Goal: Task Accomplishment & Management: Complete application form

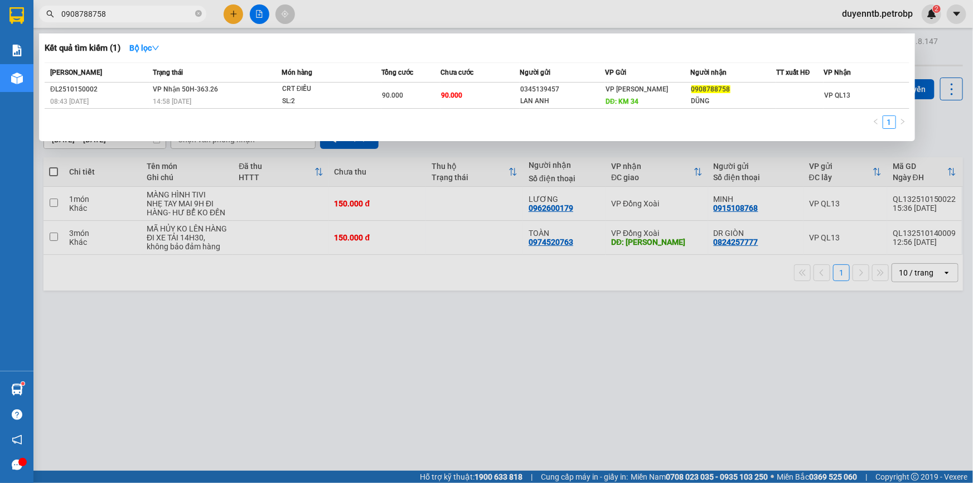
click at [444, 324] on div at bounding box center [486, 241] width 973 height 483
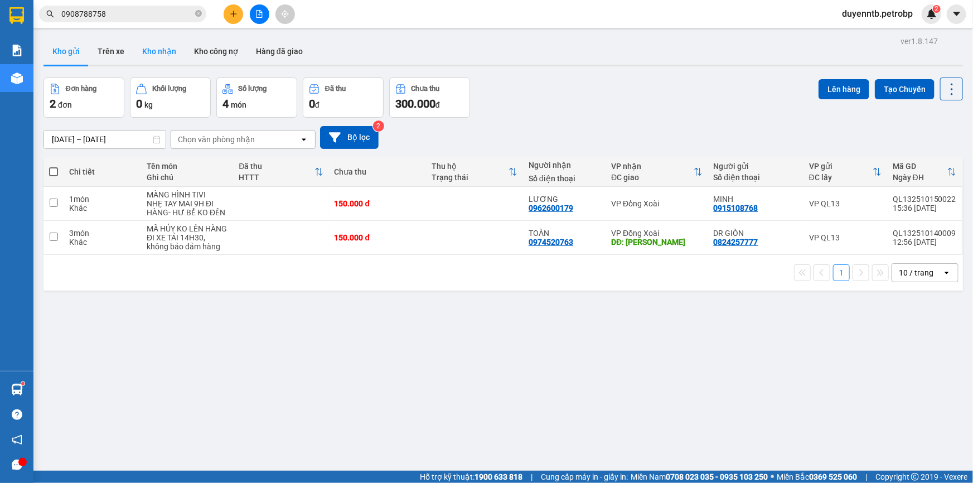
click at [139, 54] on button "Kho nhận" at bounding box center [159, 51] width 52 height 27
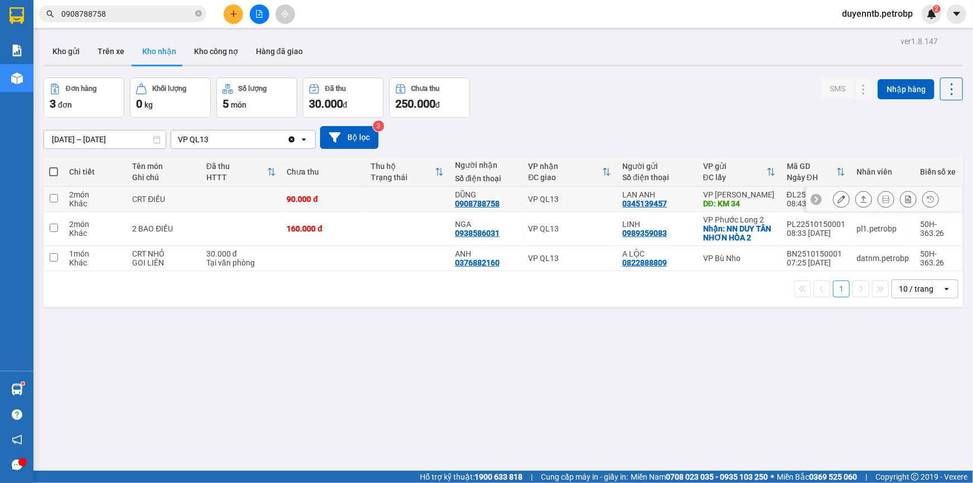
click at [265, 196] on td at bounding box center [241, 199] width 81 height 25
checkbox input "true"
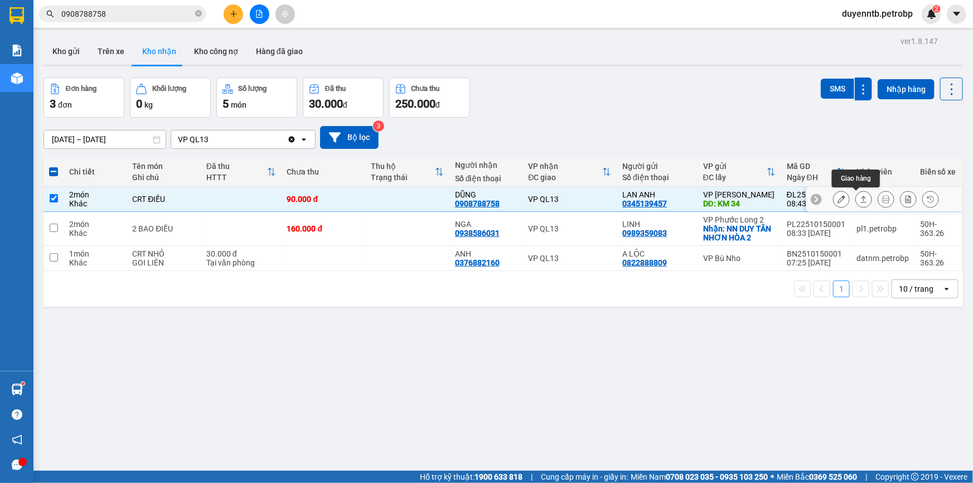
click at [859, 202] on icon at bounding box center [863, 199] width 8 height 8
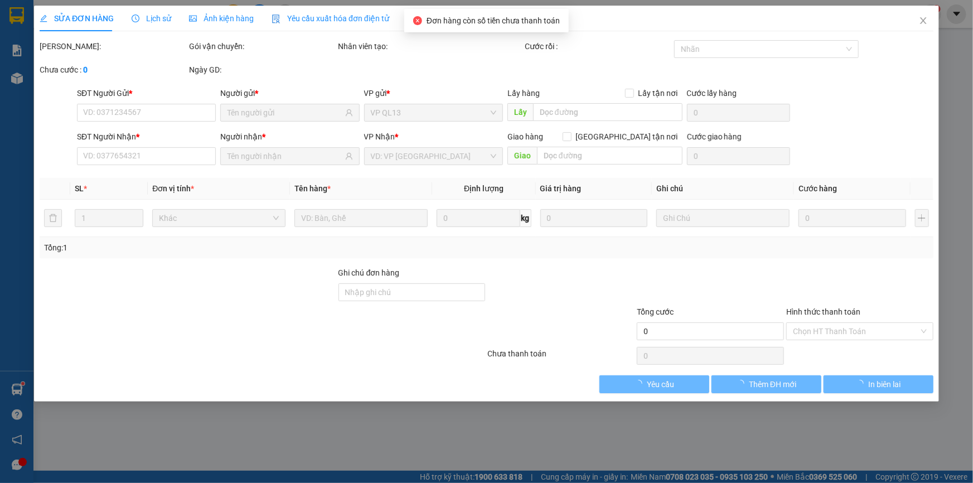
type input "0345139457"
type input "LAN ANH"
type input "KM 34"
type input "0908788758"
type input "DŨNG"
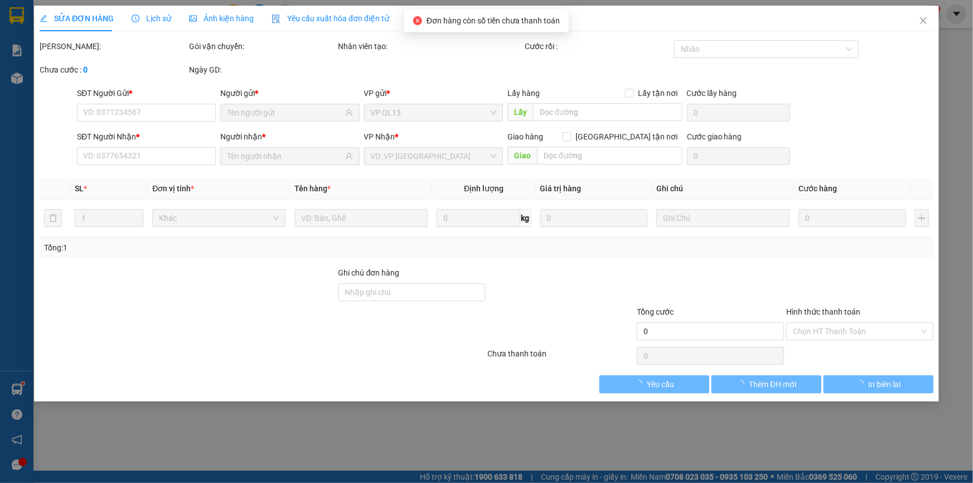
type input "NHẸ TAY"
type input "90.000"
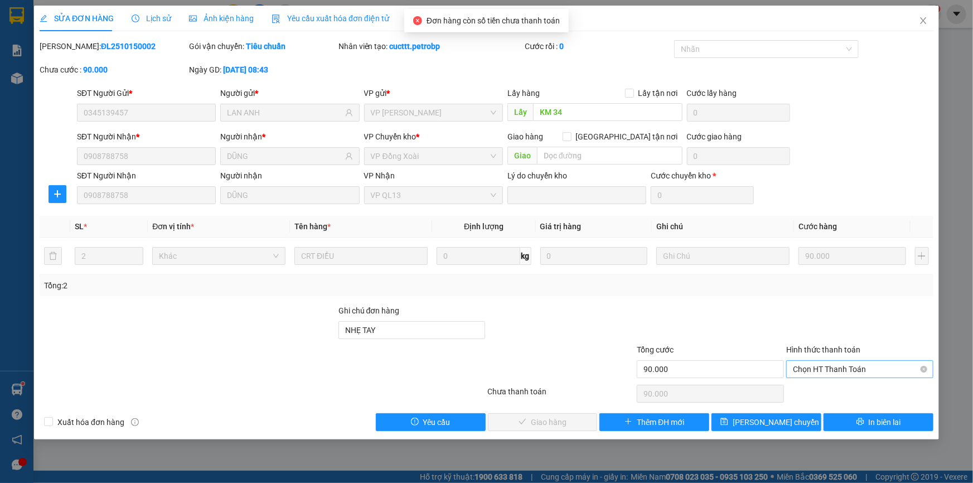
click at [830, 367] on span "Chọn HT Thanh Toán" at bounding box center [860, 369] width 134 height 17
drag, startPoint x: 803, startPoint y: 393, endPoint x: 592, endPoint y: 427, distance: 213.5
click at [797, 397] on div "Tại văn phòng" at bounding box center [859, 391] width 147 height 18
type input "0"
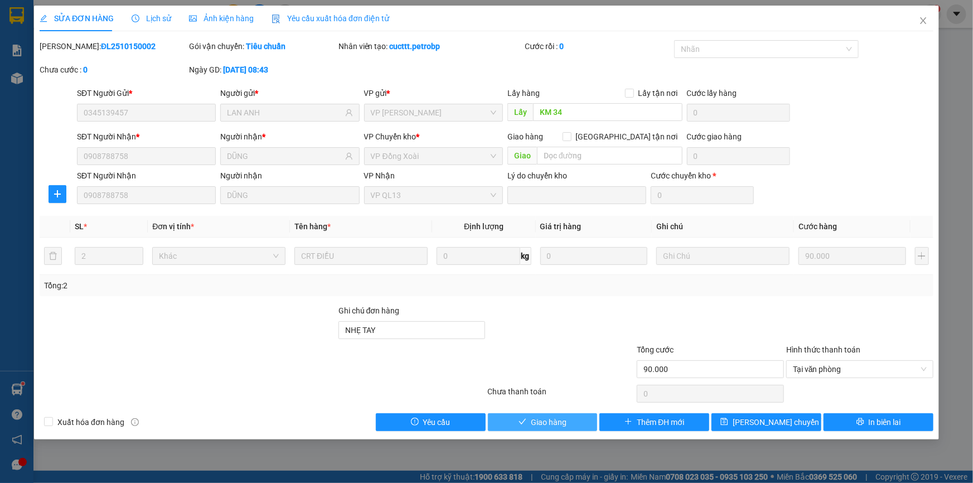
click at [524, 429] on button "Giao hàng" at bounding box center [543, 422] width 110 height 18
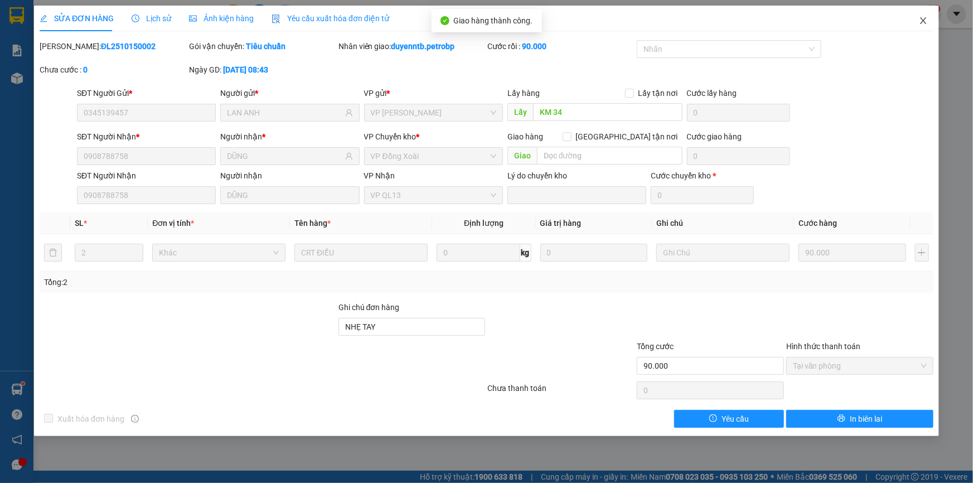
click at [915, 18] on span "Close" at bounding box center [922, 21] width 31 height 31
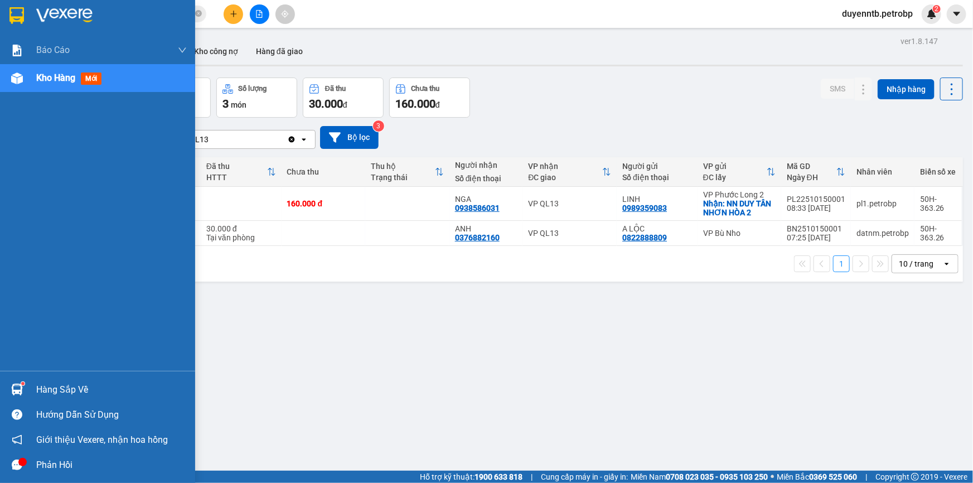
click at [33, 379] on div "Hàng sắp về" at bounding box center [97, 389] width 195 height 25
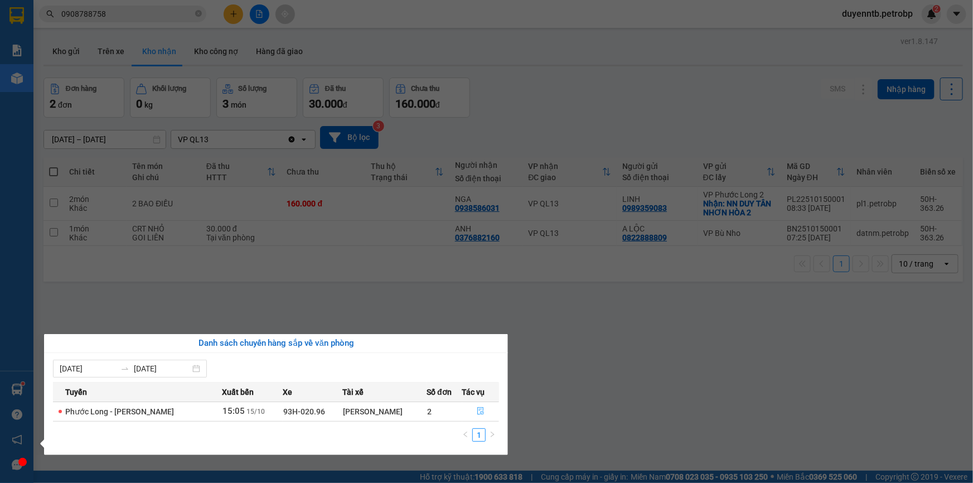
click at [483, 415] on span "file-done" at bounding box center [481, 411] width 8 height 9
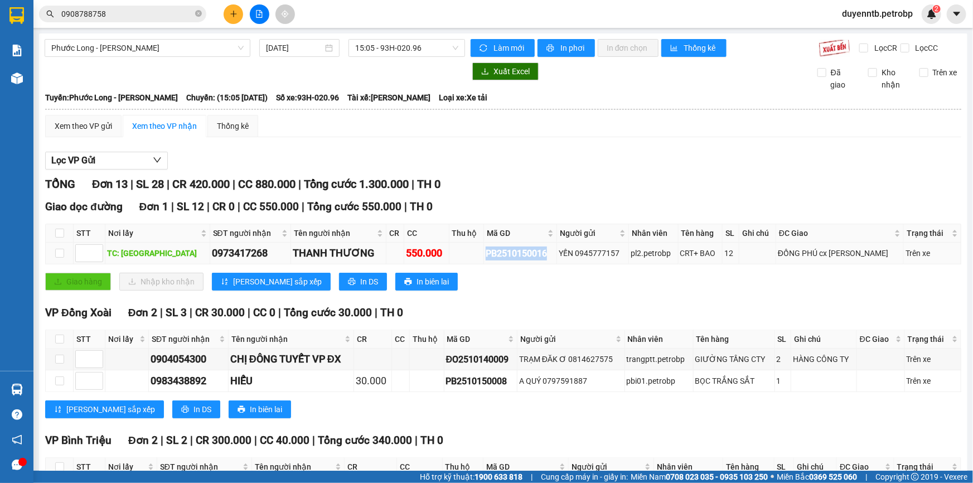
drag, startPoint x: 538, startPoint y: 254, endPoint x: 463, endPoint y: 261, distance: 75.6
click at [463, 261] on tr "TC: [GEOGRAPHIC_DATA] 0973417268 THANH THƯƠNG 550.000 PB2510150016 YẾN 09457771…" at bounding box center [503, 253] width 915 height 22
copy div "PB2510150016"
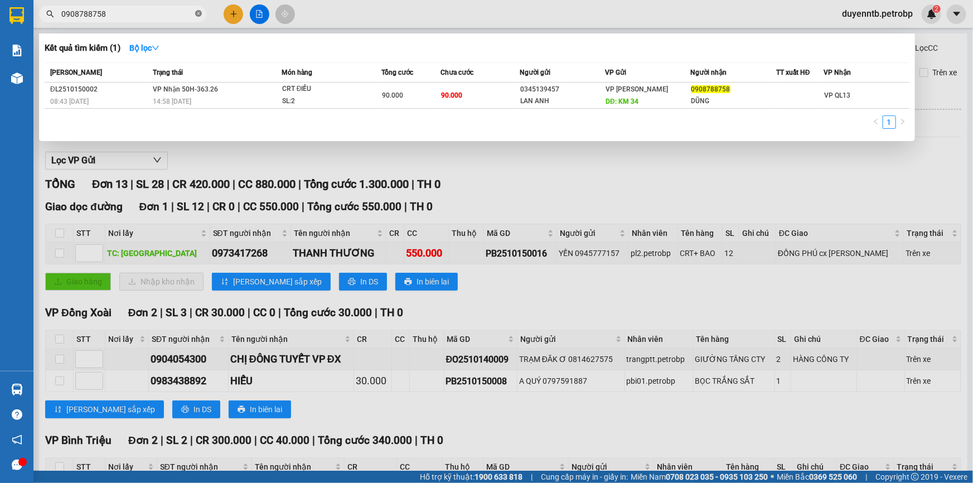
click at [196, 11] on icon "close-circle" at bounding box center [198, 13] width 7 height 7
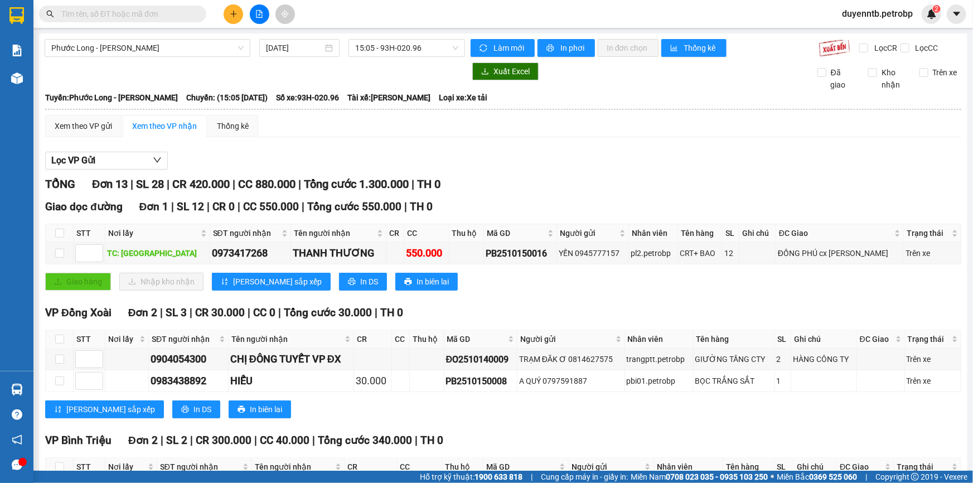
paste input "PB2510150016"
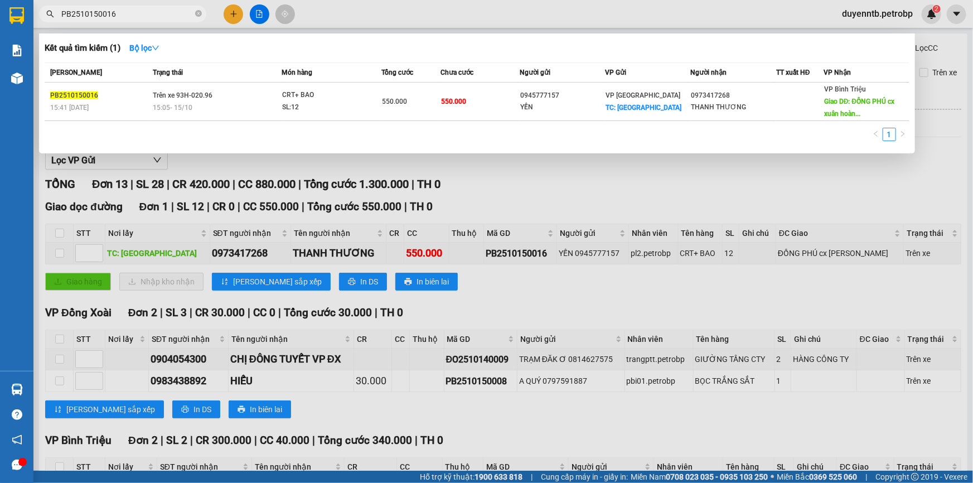
type input "PB2510150016"
click at [786, 186] on div at bounding box center [486, 241] width 973 height 483
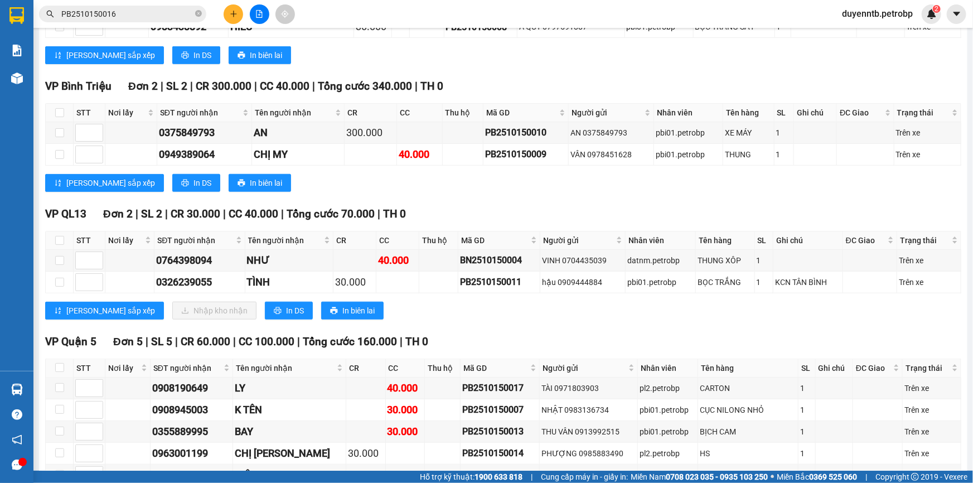
scroll to position [354, 0]
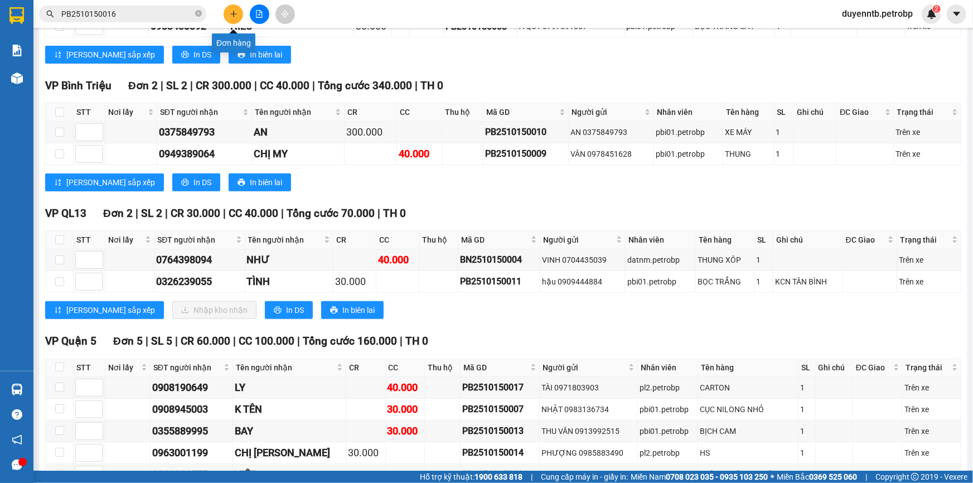
click at [232, 9] on button at bounding box center [233, 14] width 20 height 20
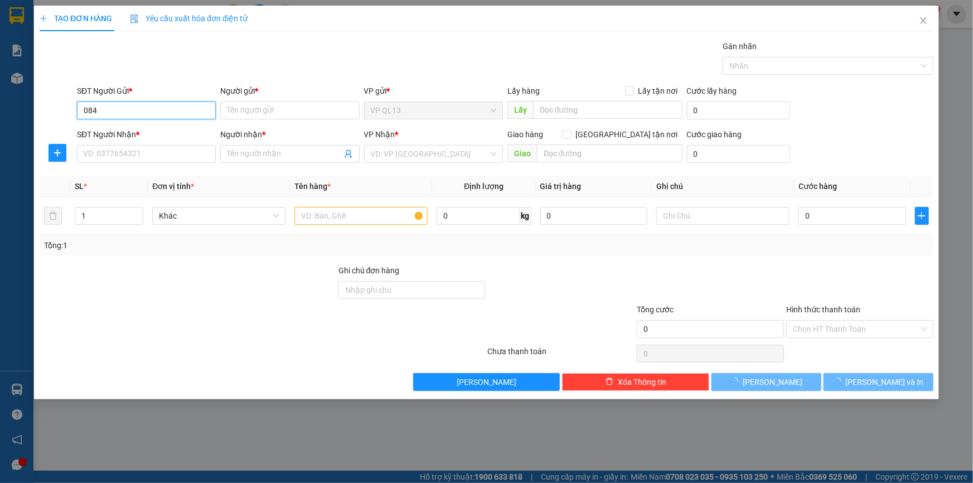
type input "084"
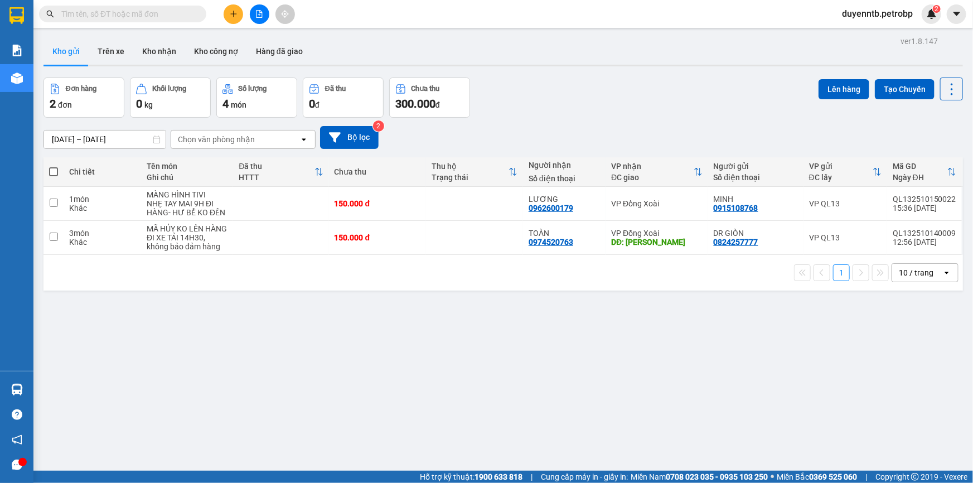
click at [231, 11] on icon "plus" at bounding box center [234, 14] width 8 height 8
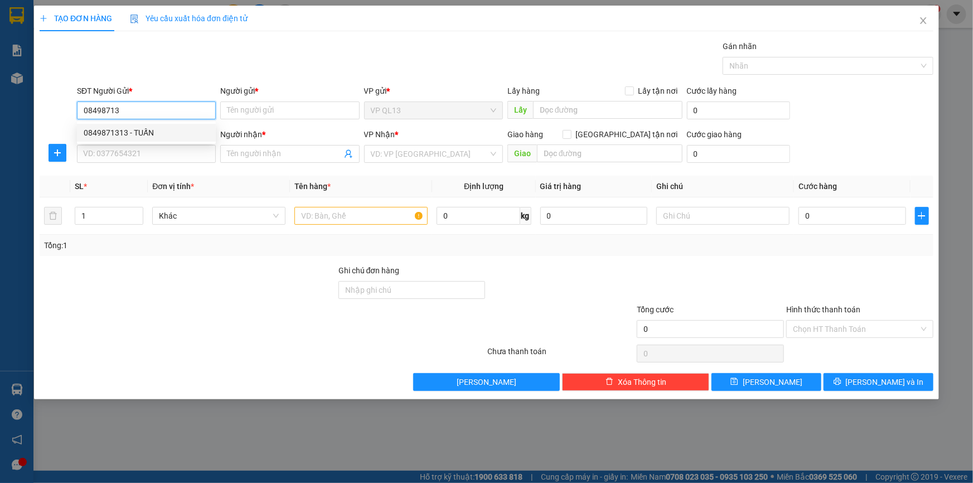
click at [182, 138] on div "0849871313 - TUẤN" at bounding box center [146, 133] width 125 height 12
type input "0849871313"
type input "TUẤN"
type input "0949182503"
type input "TÂM"
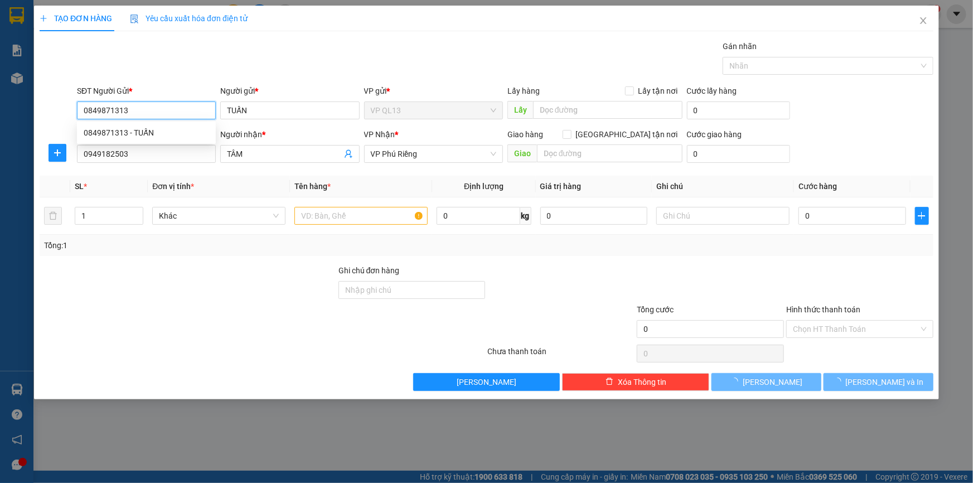
type input "40.000"
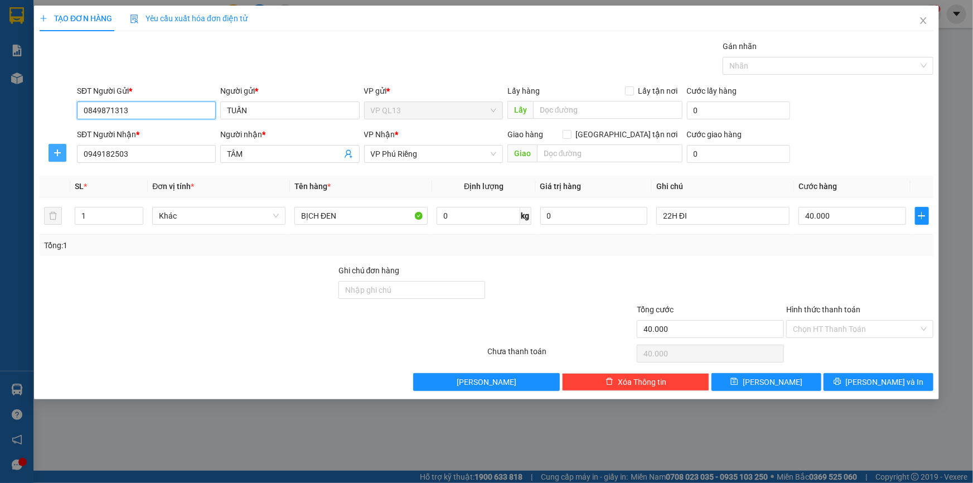
type input "0849871313"
click at [56, 150] on icon "plus" at bounding box center [57, 152] width 9 height 9
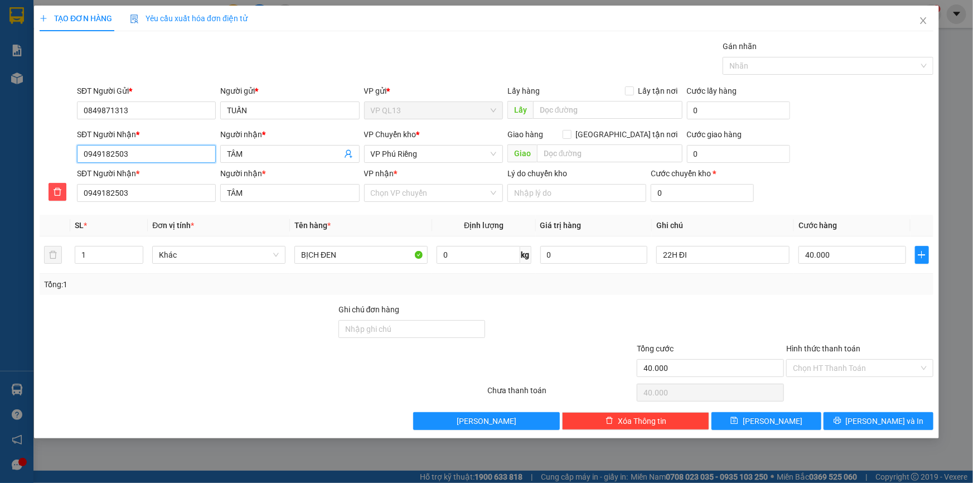
click at [182, 152] on input "0949182503" at bounding box center [146, 154] width 139 height 18
type input "094918250"
type input "09491825"
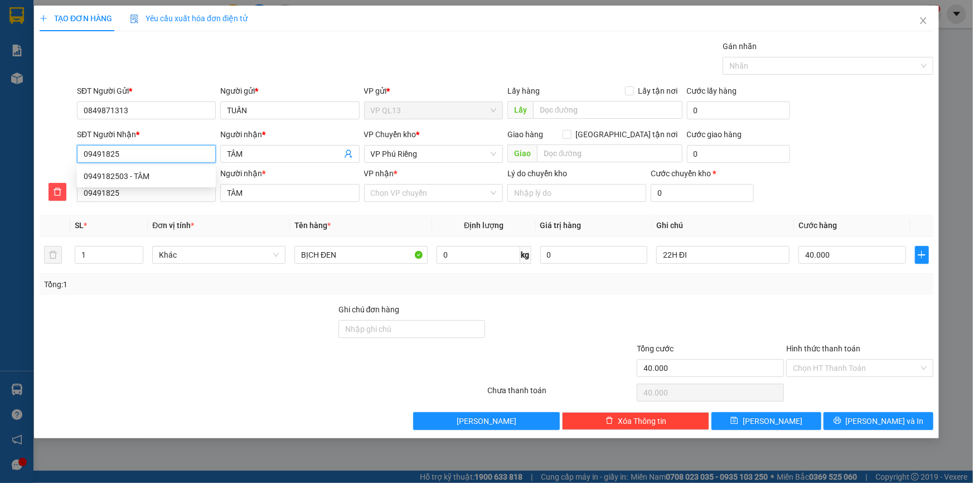
type input "0949182"
type input "094918"
type input "09491"
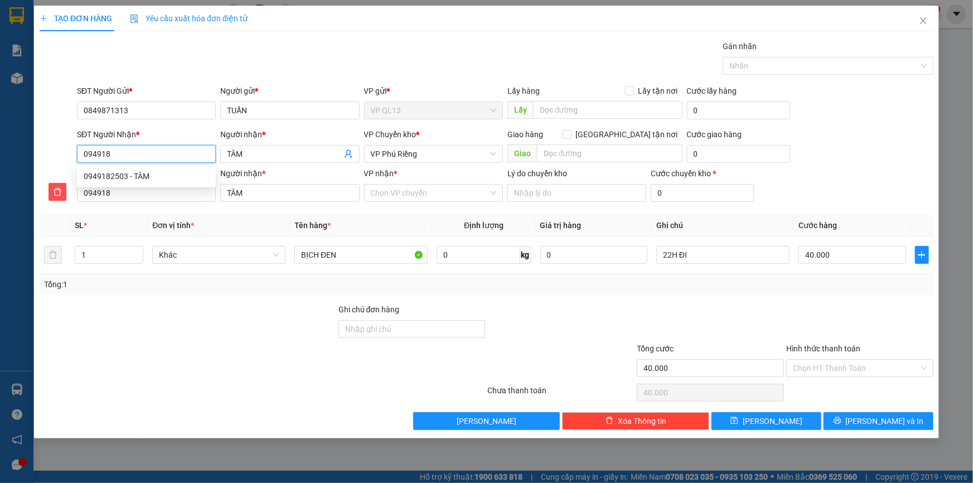
type input "09491"
type input "0949"
type input "094"
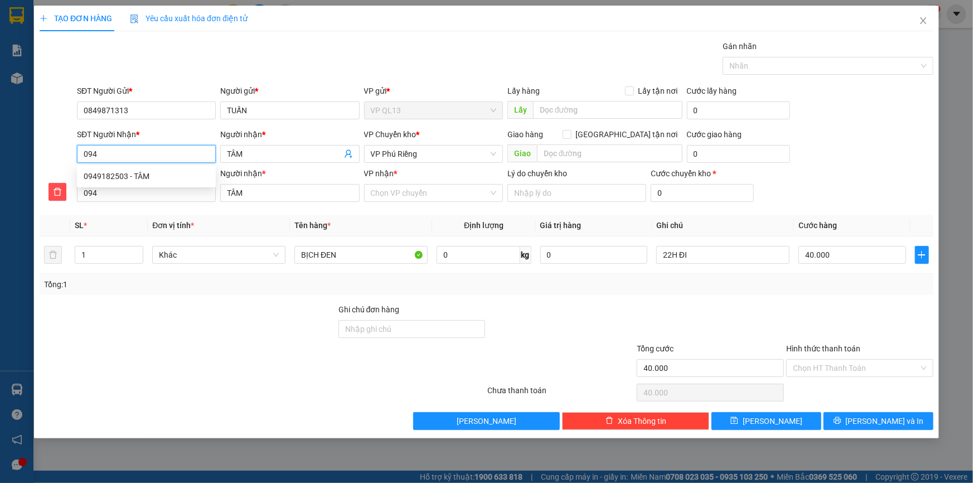
type input "09"
type input "0"
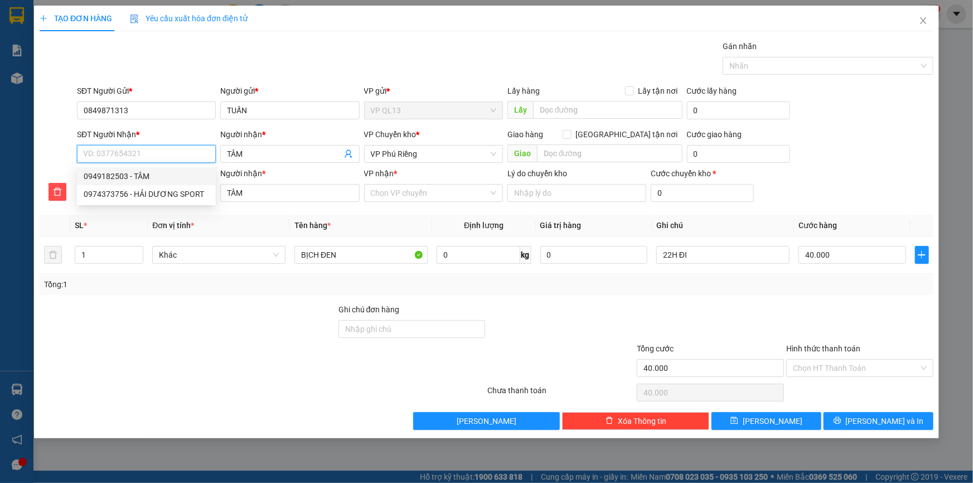
type input "0"
type input "03"
type input "034"
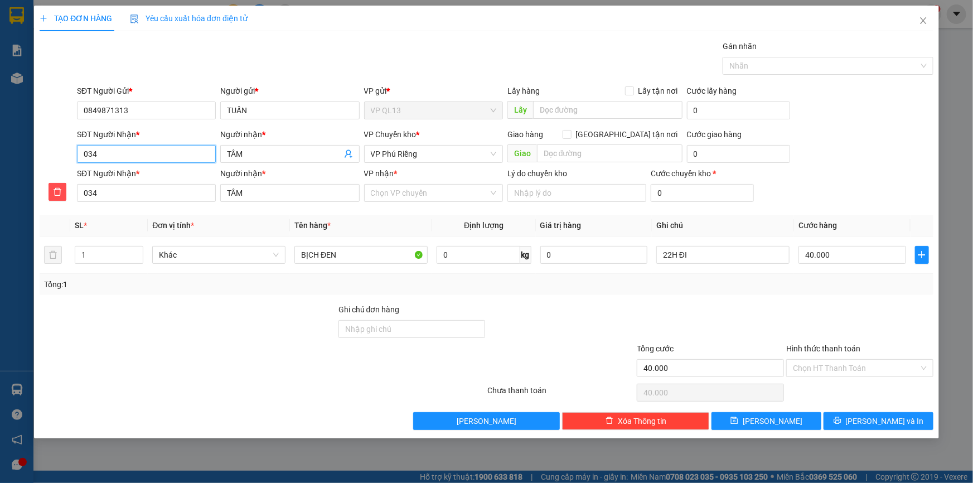
type input "0348"
type input "03480"
type input "034801"
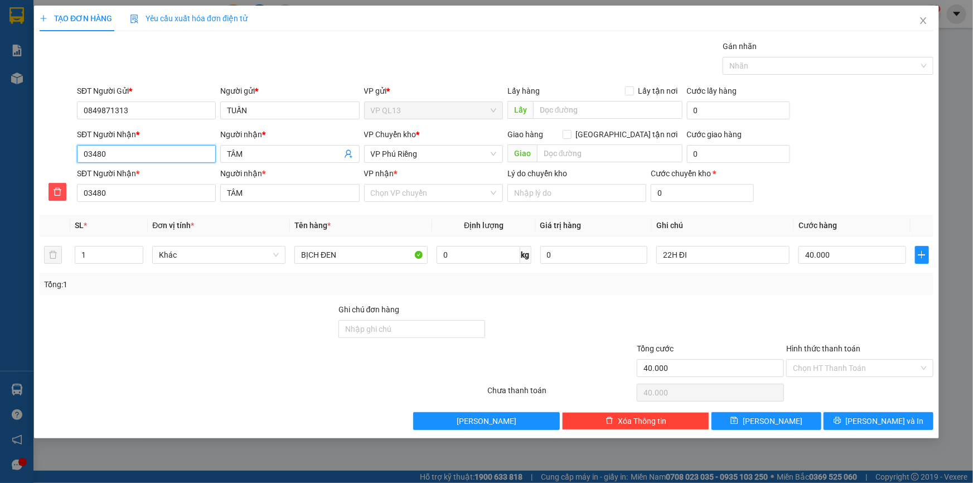
type input "034801"
type input "0348015"
click at [162, 176] on div "0348015710 - A MẠNH" at bounding box center [146, 176] width 125 height 12
type input "0348015710"
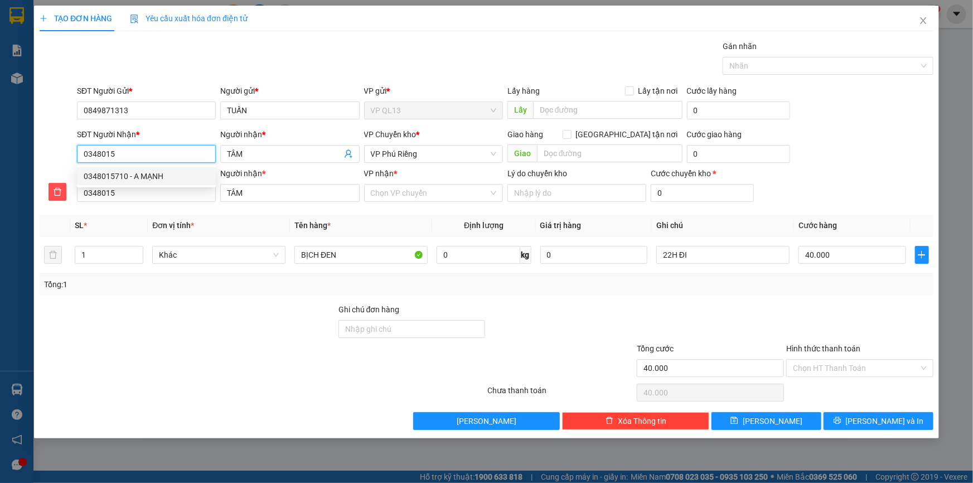
type input "A MẠNH"
type input "0348015710"
type input "A MẠNH"
type input "30.000"
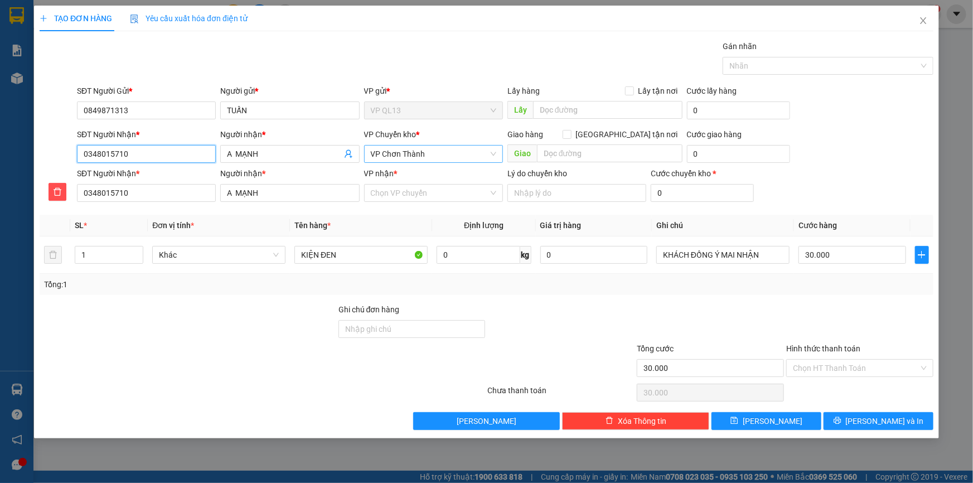
click at [415, 156] on span "VP Chơn Thành" at bounding box center [433, 153] width 125 height 17
type input "0348015710"
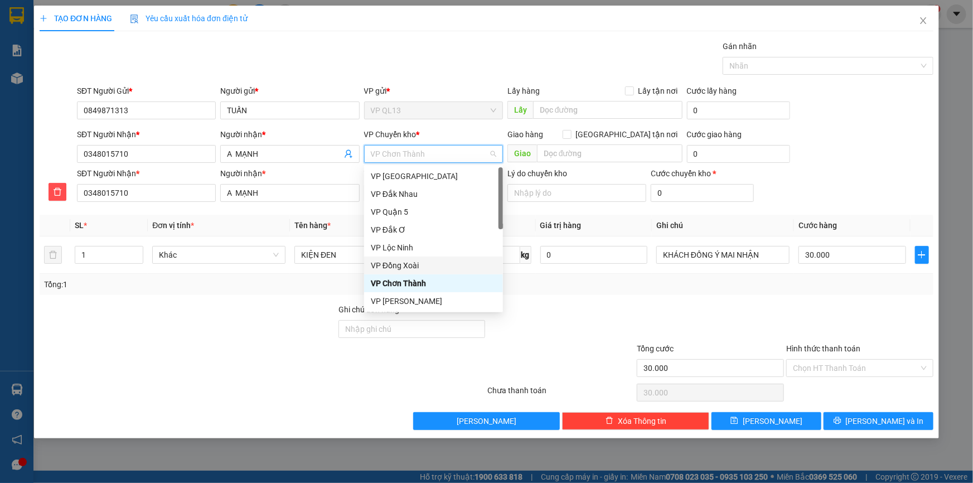
click at [409, 261] on div "VP Đồng Xoài" at bounding box center [433, 265] width 125 height 12
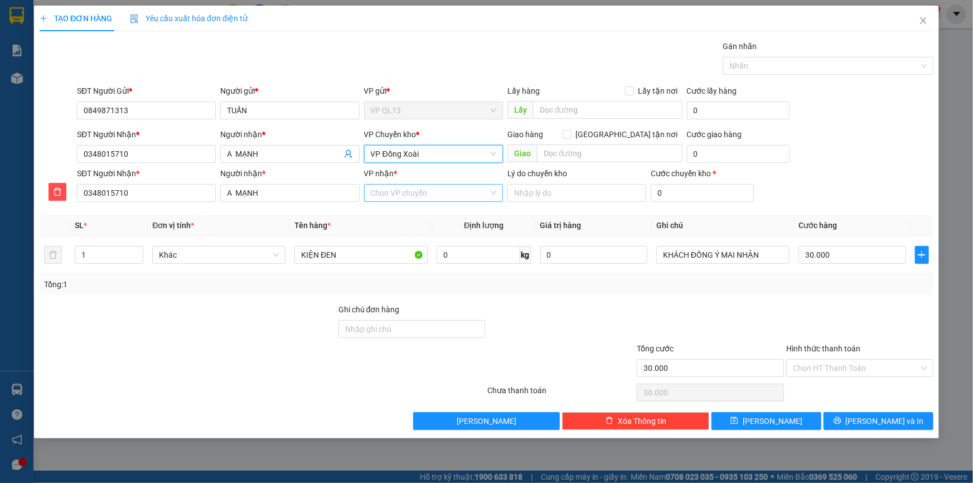
click at [415, 194] on input "VP nhận *" at bounding box center [430, 192] width 118 height 17
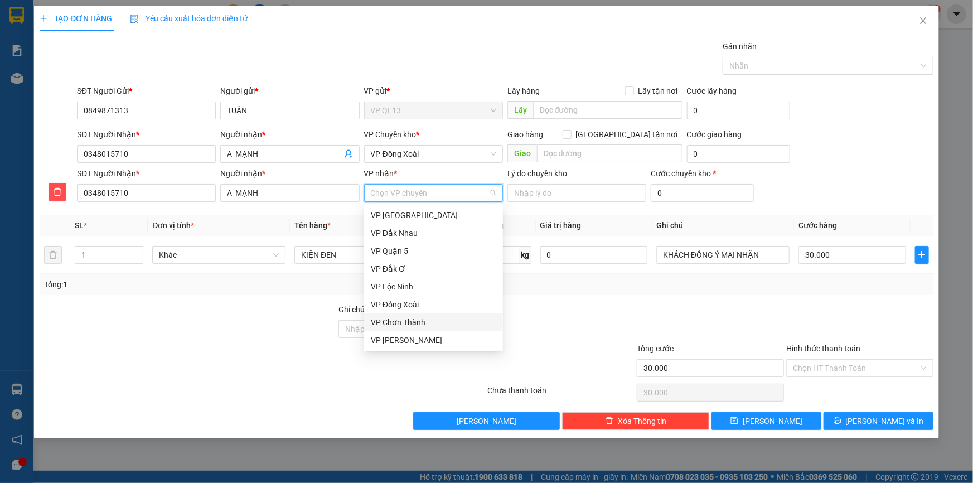
click at [409, 318] on div "VP Chơn Thành" at bounding box center [433, 322] width 125 height 12
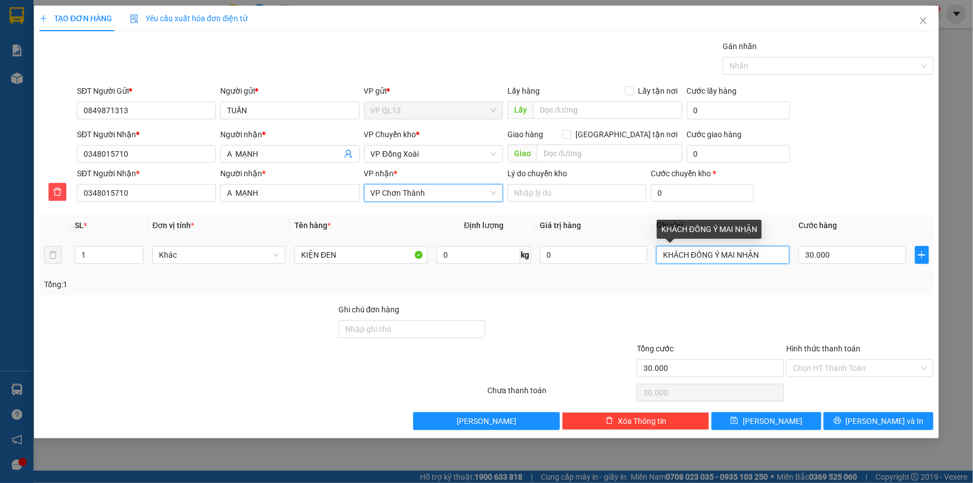
click at [769, 254] on input "KHÁCH ĐỒNG Ý MAI NHẬN" at bounding box center [722, 255] width 133 height 18
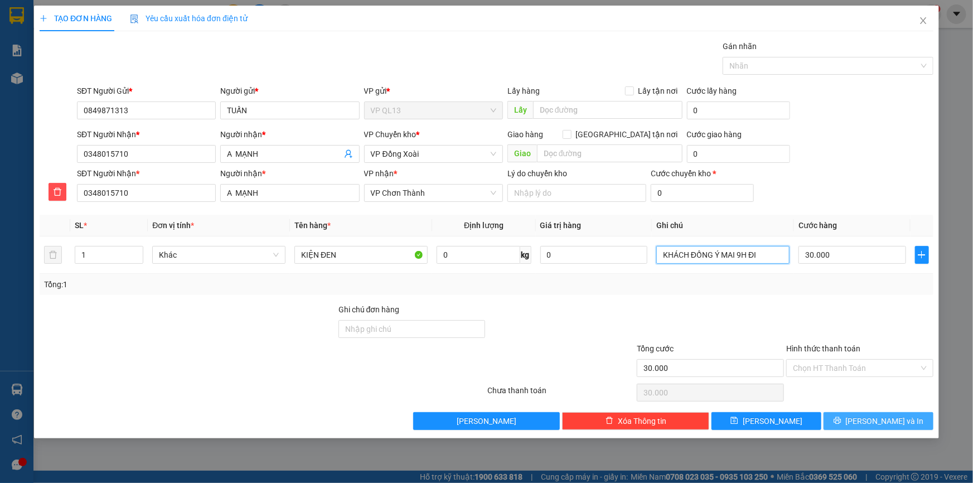
type input "KHÁCH ĐỒNG Ý MAI 9H ĐI"
click at [901, 419] on button "[PERSON_NAME] và In" at bounding box center [878, 421] width 110 height 18
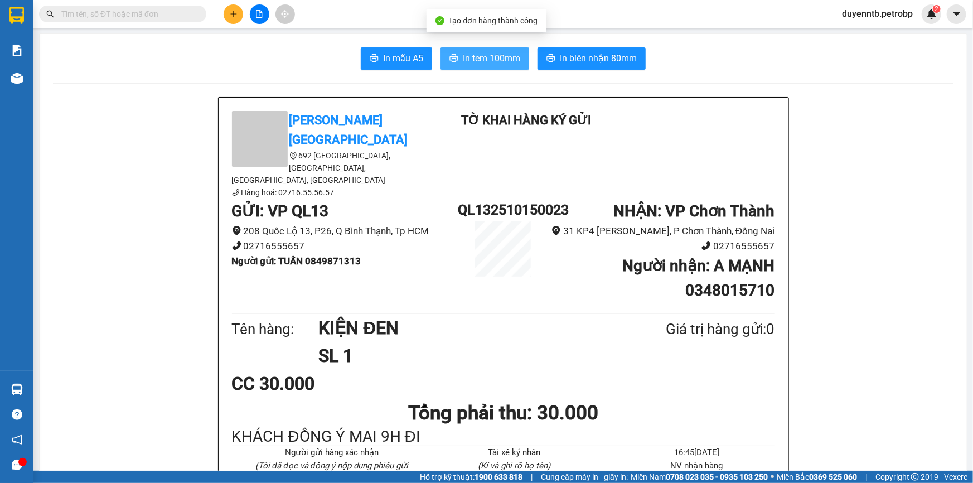
click at [469, 64] on span "In tem 100mm" at bounding box center [491, 58] width 57 height 14
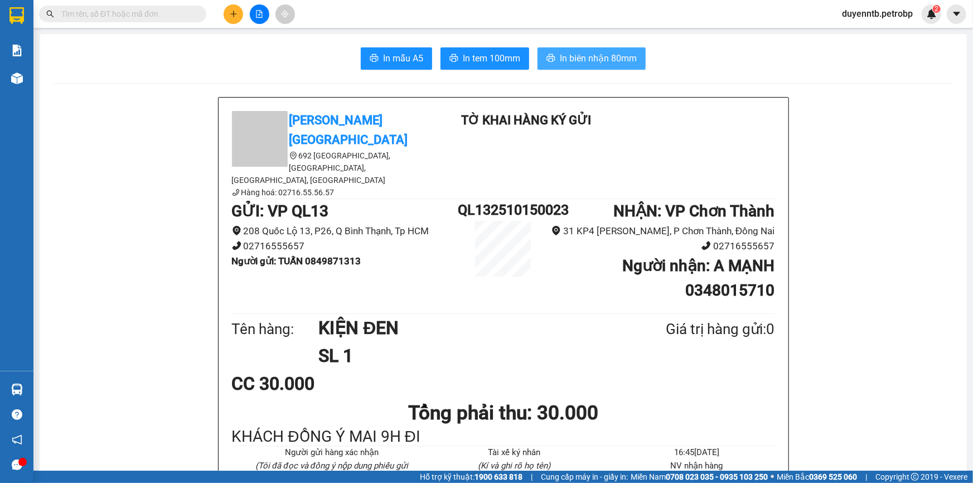
click at [553, 63] on button "In biên nhận 80mm" at bounding box center [591, 58] width 108 height 22
click at [260, 12] on icon "file-add" at bounding box center [259, 14] width 6 height 8
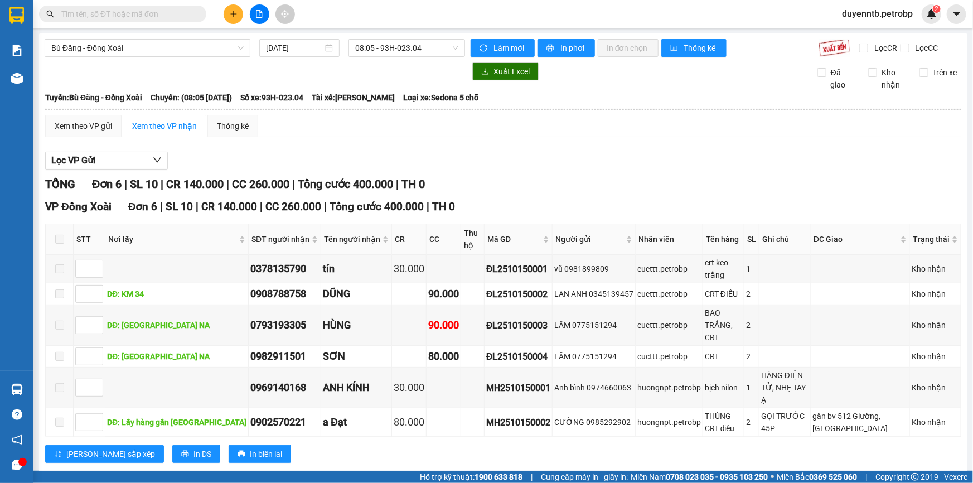
click at [234, 17] on icon "plus" at bounding box center [234, 14] width 8 height 8
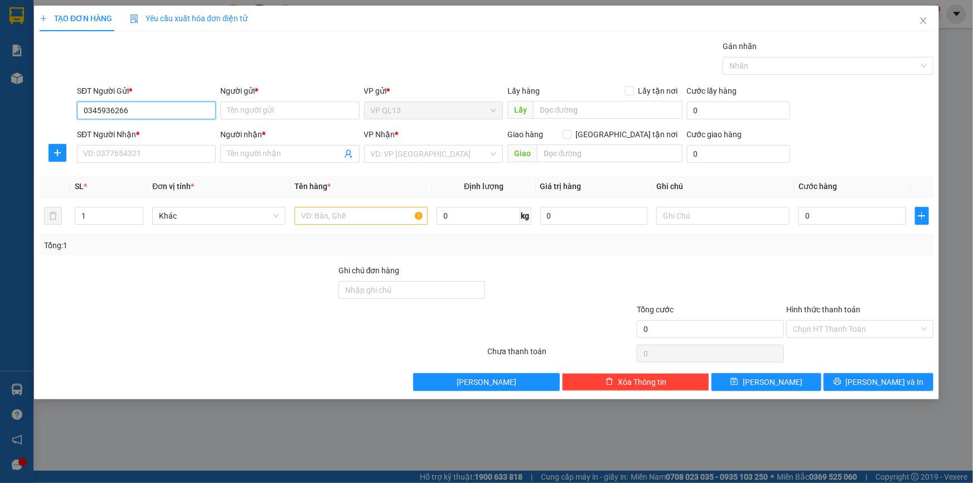
drag, startPoint x: 128, startPoint y: 110, endPoint x: 39, endPoint y: 111, distance: 88.6
click at [39, 111] on div "SĐT Người Gửi * 0345936266 0345936266 Người gửi * Tên người gửi VP gửi * VP QL1…" at bounding box center [486, 104] width 896 height 39
type input "0345936266"
paste input "0345936266"
type input "0345936266"
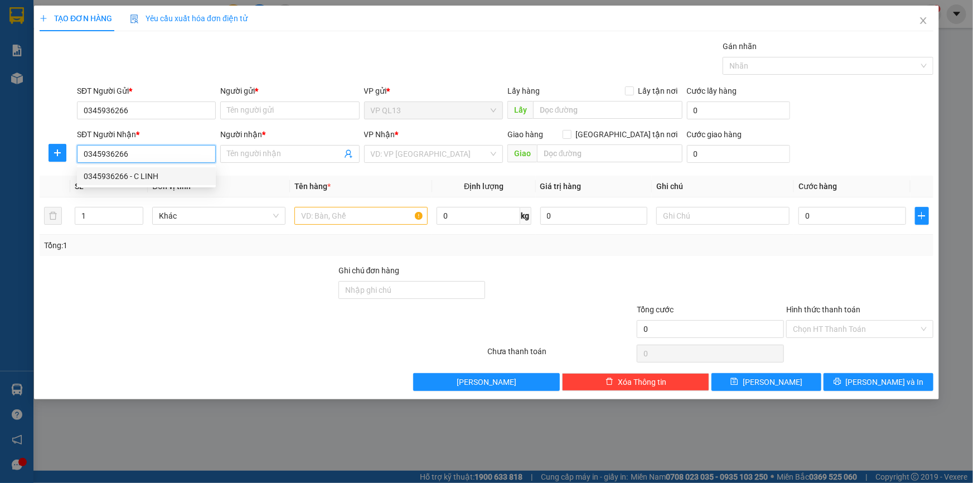
click at [150, 177] on div "0345936266 - C LINH" at bounding box center [146, 176] width 125 height 12
type input "C LINH"
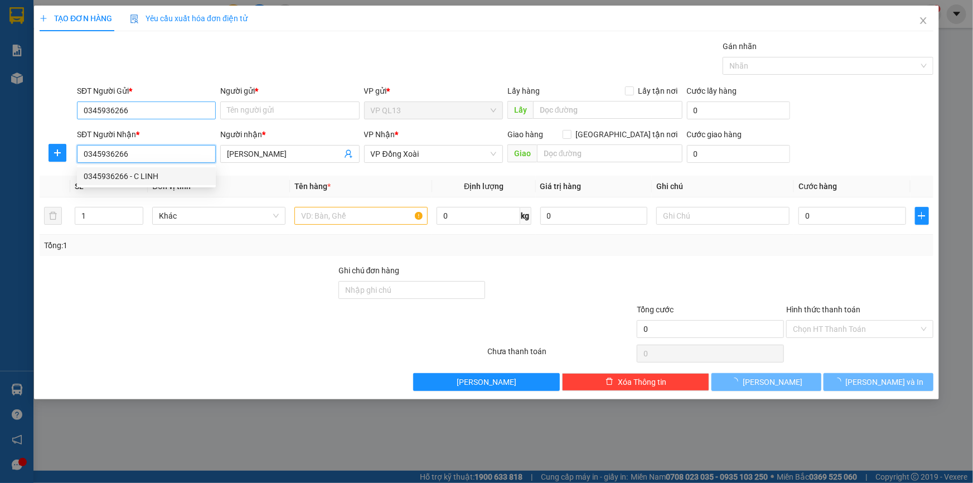
type input "160.000"
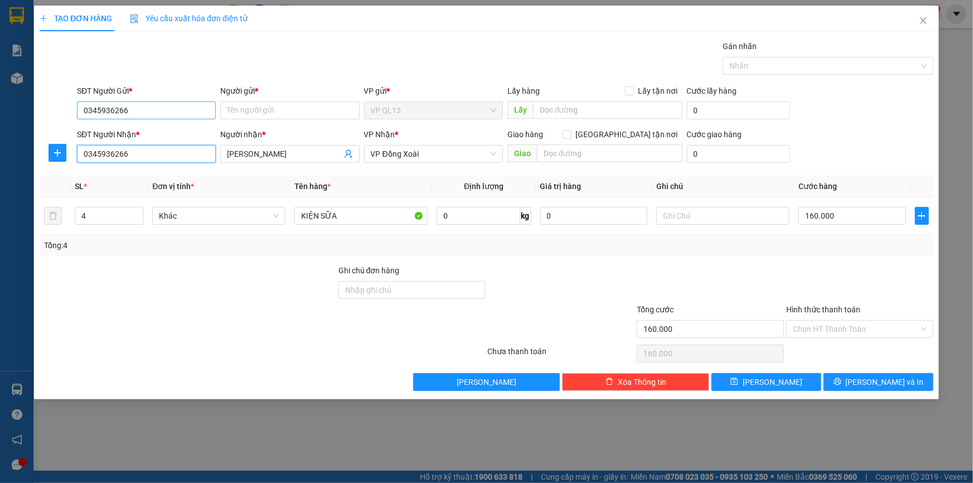
type input "0345936266"
click at [160, 106] on input "0345936266" at bounding box center [146, 110] width 139 height 18
type input "0"
click at [82, 138] on div "0908672136 - NHUNG" at bounding box center [146, 133] width 139 height 18
type input "0908672136"
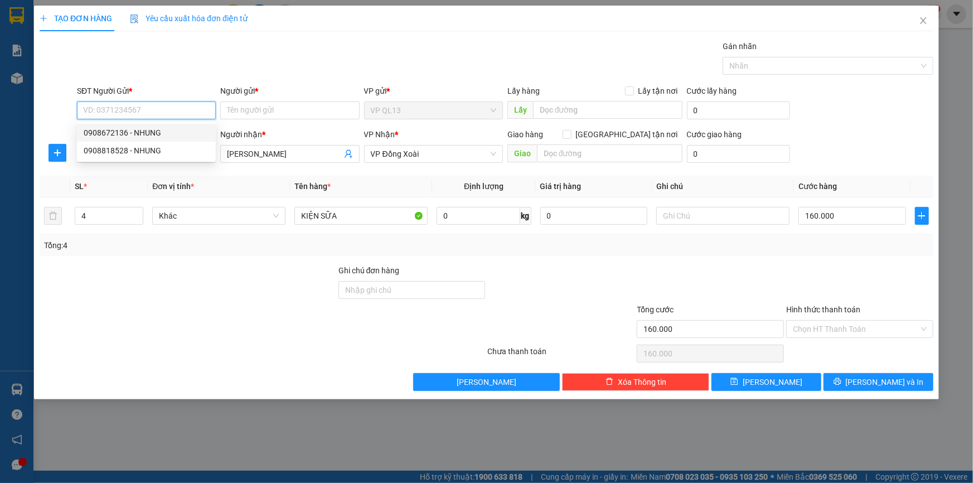
type input "NHUNG"
type input "0908672136"
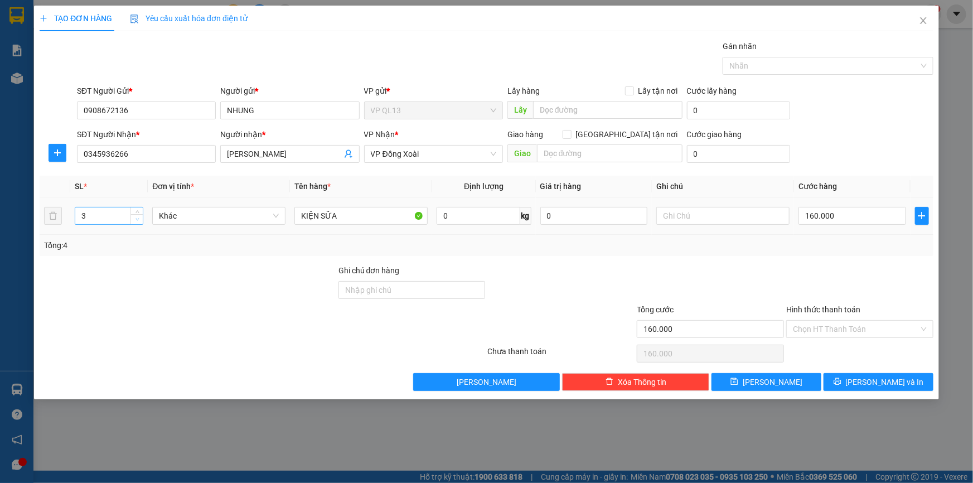
click at [134, 215] on span "Decrease Value" at bounding box center [136, 219] width 12 height 10
type input "1"
click at [134, 215] on span "Decrease Value" at bounding box center [136, 219] width 12 height 10
click at [855, 219] on input "160.000" at bounding box center [852, 216] width 108 height 18
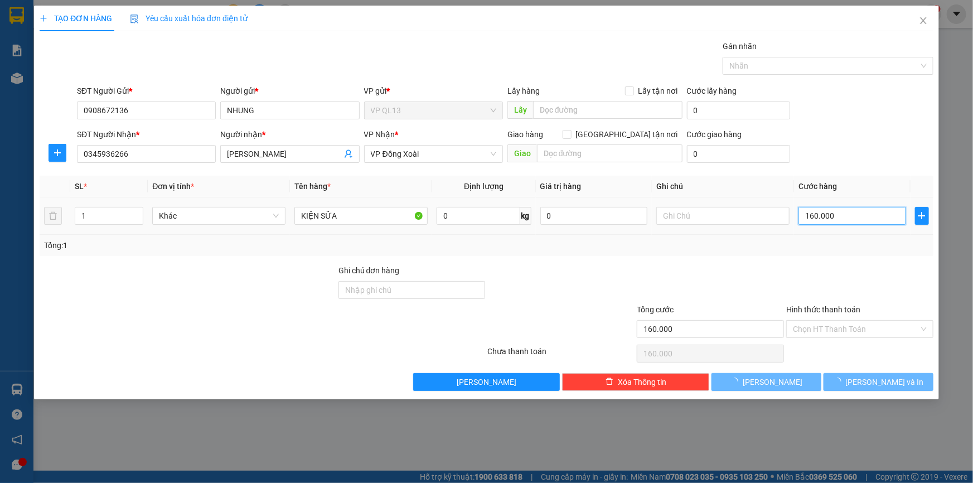
type input "0"
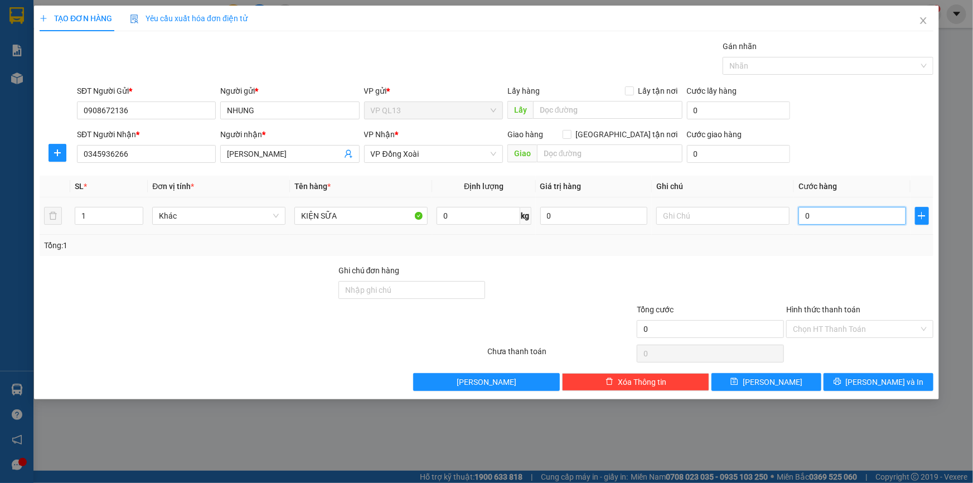
type input "0"
type input "4"
type input "04"
type input "40"
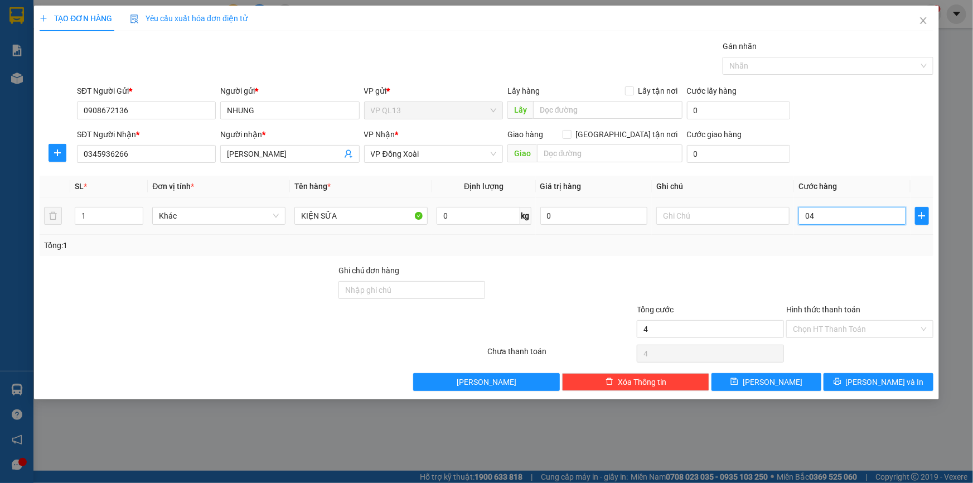
type input "40"
type input "040"
type input "40.000"
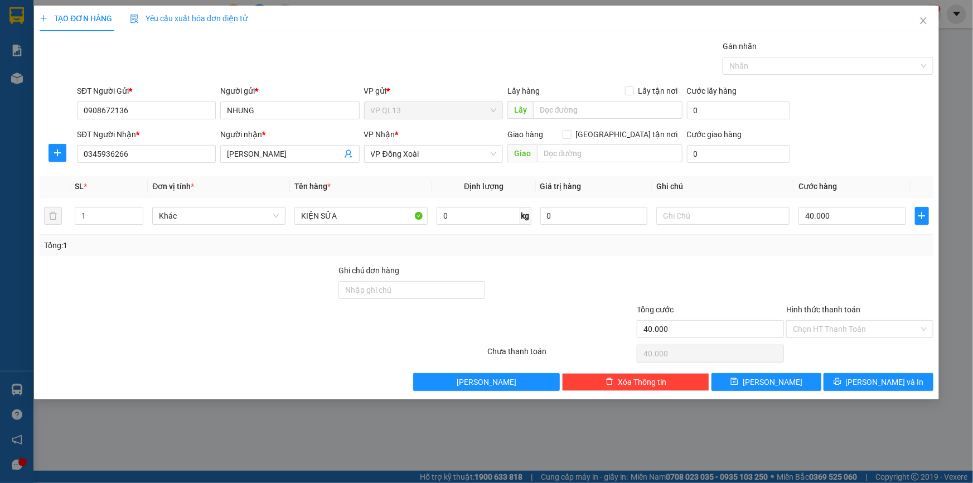
click at [857, 259] on div "Transit Pickup Surcharge Ids Transit Deliver Surcharge Ids Transit Deliver Surc…" at bounding box center [486, 215] width 893 height 351
click at [664, 214] on input "text" at bounding box center [722, 216] width 133 height 18
type input "22H ĐI MAI NHẬN, HÀNG DỄ VỠ NHẸ TAY"
click at [893, 385] on span "[PERSON_NAME] và In" at bounding box center [884, 382] width 78 height 12
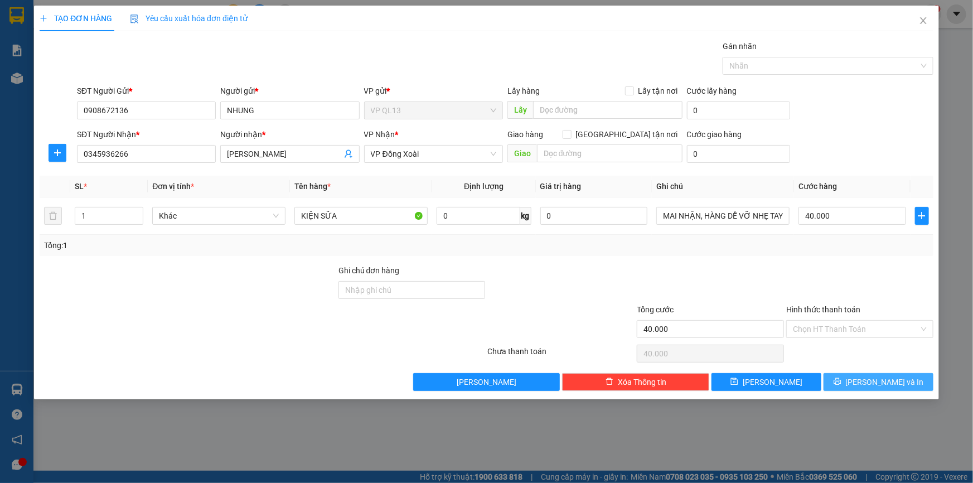
scroll to position [0, 0]
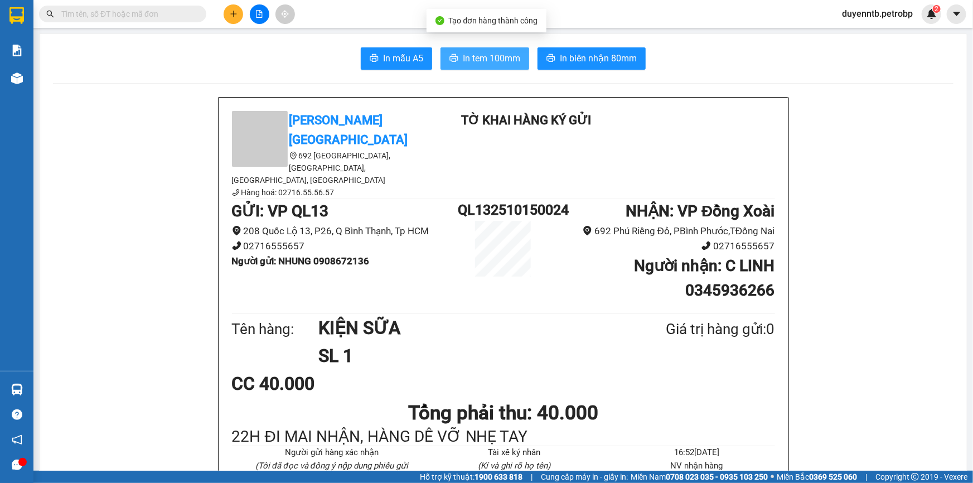
click at [502, 61] on span "In tem 100mm" at bounding box center [491, 58] width 57 height 14
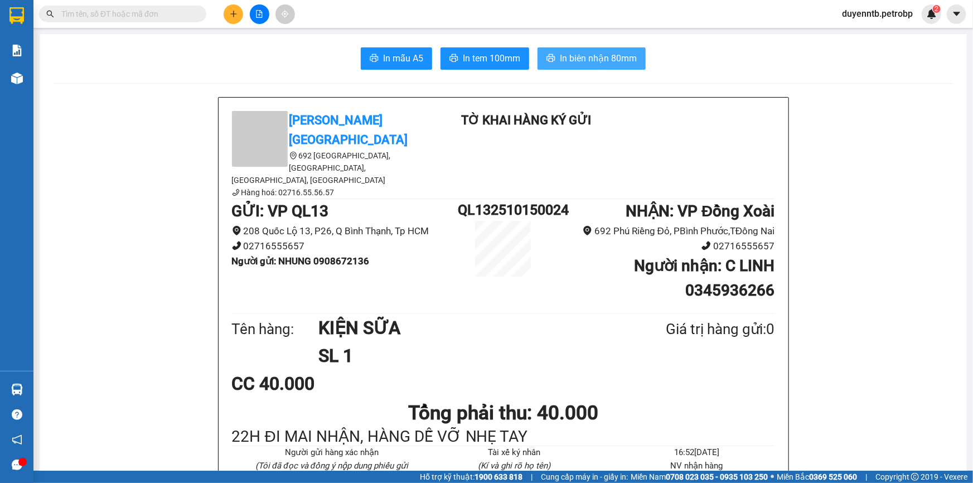
click at [555, 50] on button "In biên nhận 80mm" at bounding box center [591, 58] width 108 height 22
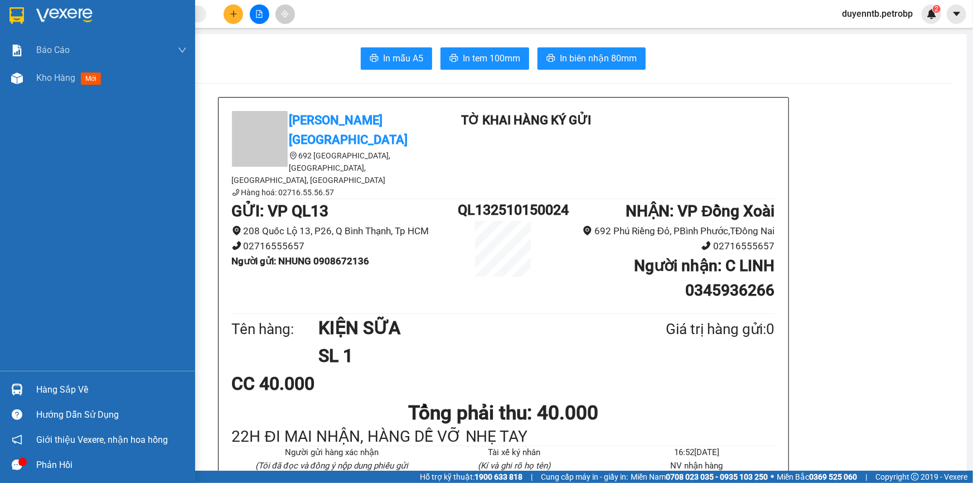
click at [23, 376] on div "Hàng sắp về Hướng dẫn sử dụng Giới thiệu Vexere, nhận hoa hồng Phản hồi" at bounding box center [97, 424] width 195 height 106
click at [28, 402] on div "Hướng dẫn sử dụng" at bounding box center [97, 414] width 195 height 25
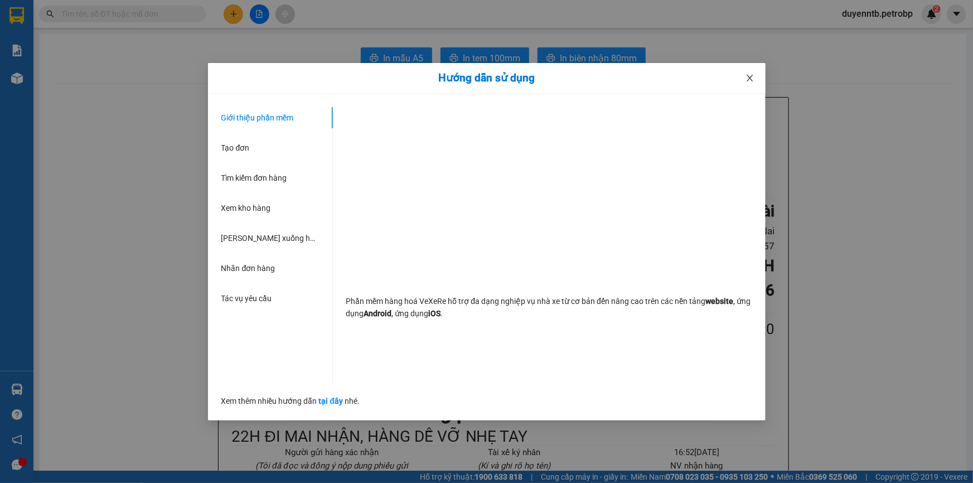
click at [751, 74] on icon "close" at bounding box center [749, 78] width 9 height 9
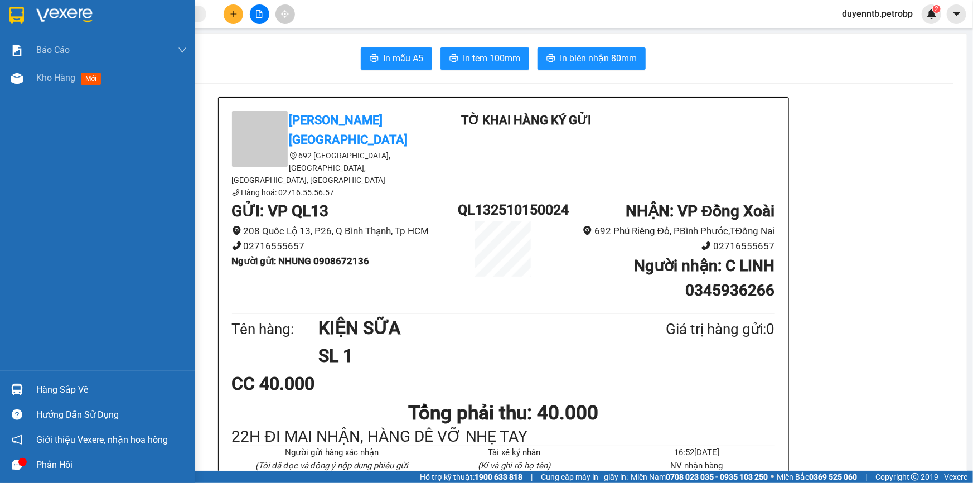
click at [41, 389] on div "Hàng sắp về" at bounding box center [111, 389] width 150 height 17
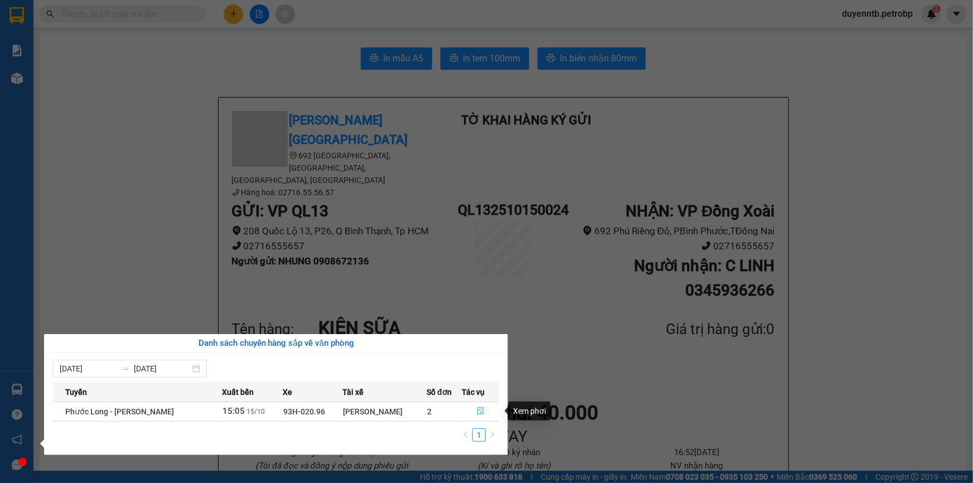
click at [477, 411] on icon "file-done" at bounding box center [480, 411] width 7 height 8
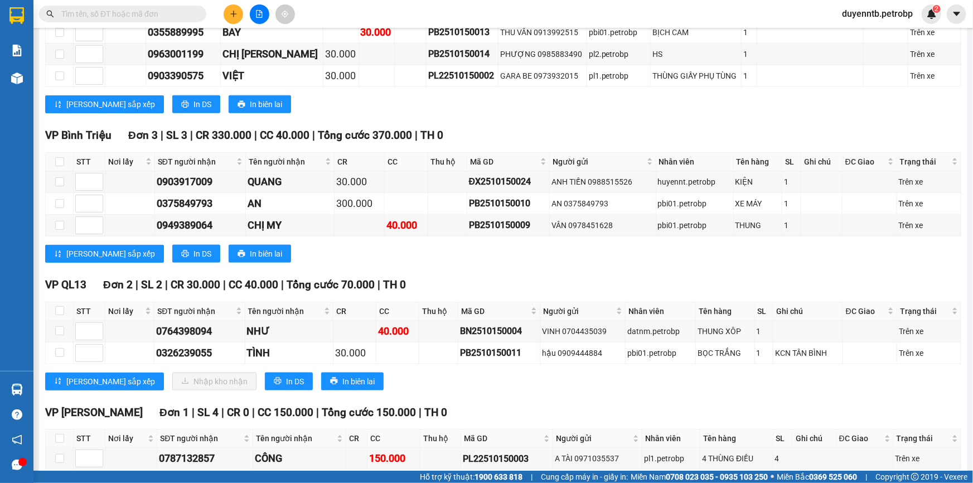
scroll to position [607, 0]
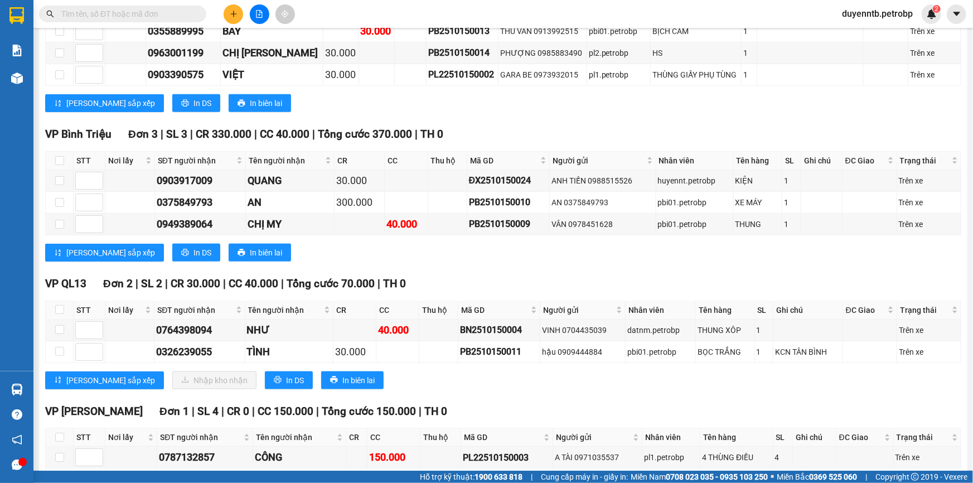
click at [176, 18] on input "text" at bounding box center [127, 14] width 132 height 12
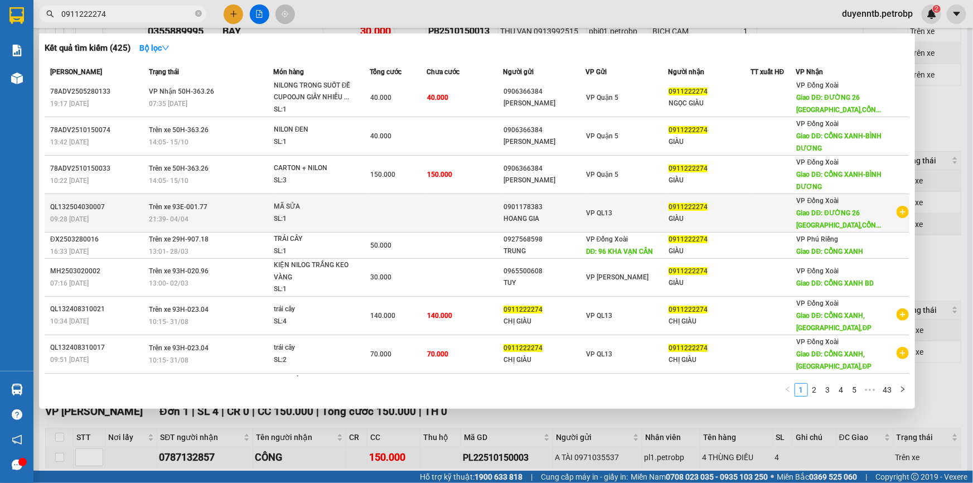
scroll to position [0, 0]
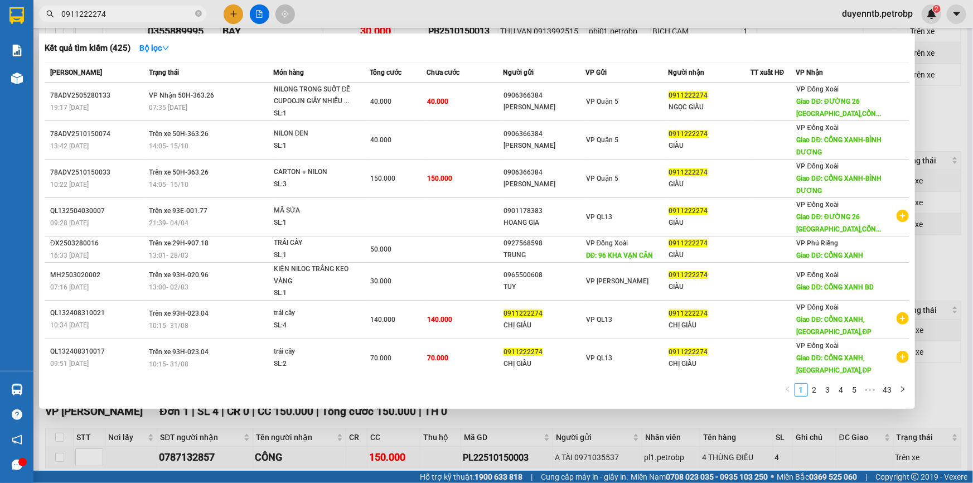
type input "0911222274"
click at [775, 427] on div at bounding box center [486, 241] width 973 height 483
